Goal: Register for event/course

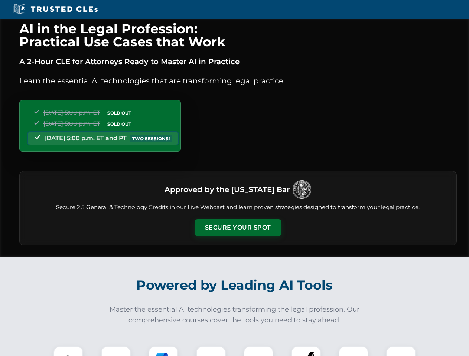
click at [237, 228] on button "Secure Your Spot" at bounding box center [237, 227] width 87 height 17
click at [68, 351] on img at bounding box center [69, 362] width 22 height 22
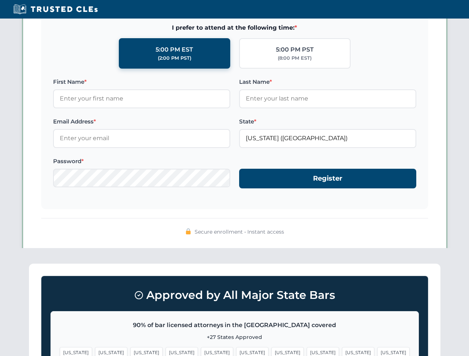
click at [271, 351] on span "[US_STATE]" at bounding box center [287, 352] width 32 height 11
click at [342, 351] on span "[US_STATE]" at bounding box center [358, 352] width 32 height 11
